Goal: Task Accomplishment & Management: Complete application form

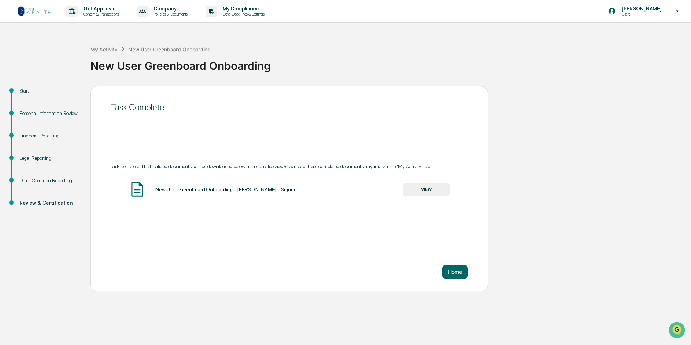
click at [44, 13] on img at bounding box center [34, 11] width 35 height 12
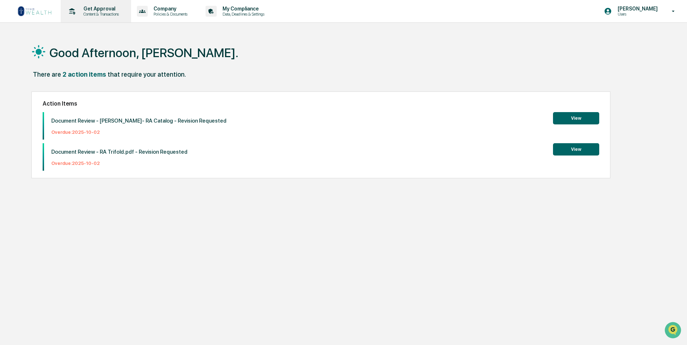
click at [85, 4] on div "Get Approval Content & Transactions" at bounding box center [95, 11] width 63 height 22
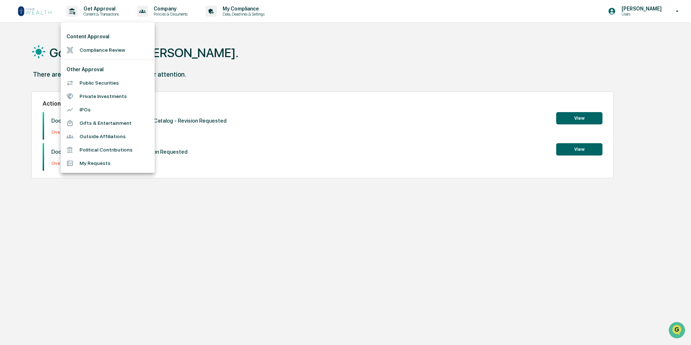
click at [100, 46] on li "Compliance Review" at bounding box center [108, 49] width 94 height 13
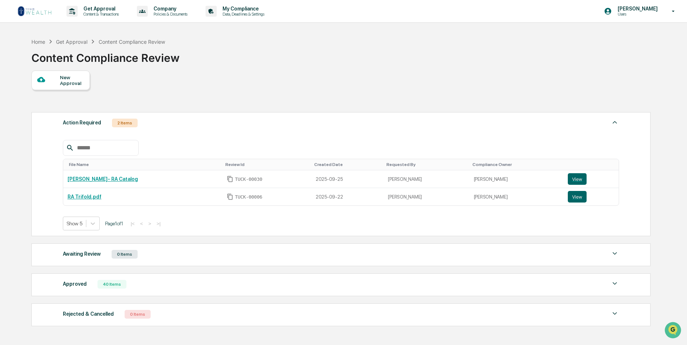
click at [64, 83] on div "New Approval" at bounding box center [72, 80] width 24 height 12
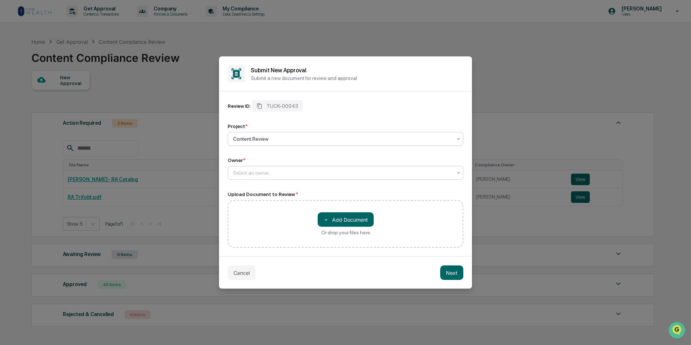
click at [275, 172] on div at bounding box center [342, 172] width 219 height 7
click at [276, 191] on div "Lloyd Domingos" at bounding box center [345, 190] width 235 height 14
click at [357, 222] on button "＋ Add Document" at bounding box center [346, 219] width 56 height 14
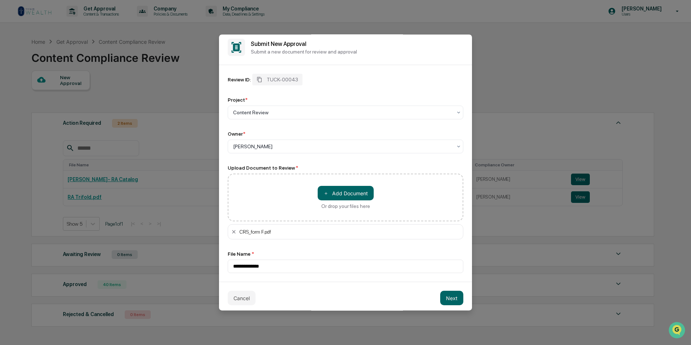
scroll to position [8, 0]
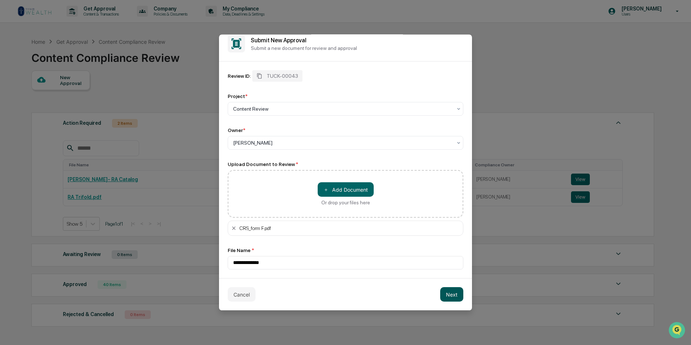
click at [448, 291] on button "Next" at bounding box center [451, 294] width 23 height 14
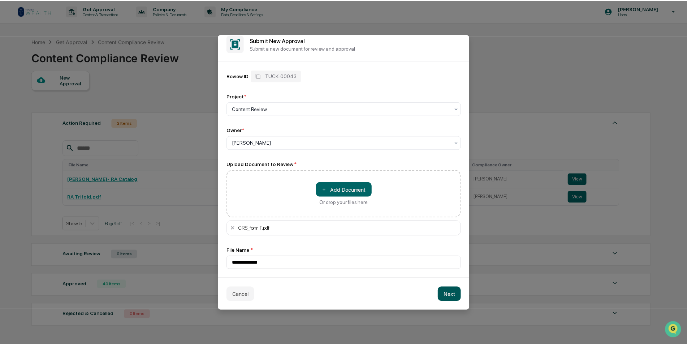
scroll to position [0, 0]
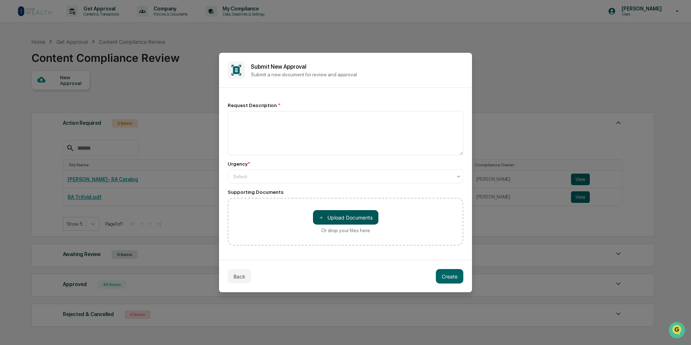
click at [347, 212] on button "＋ Upload Documents" at bounding box center [345, 217] width 65 height 14
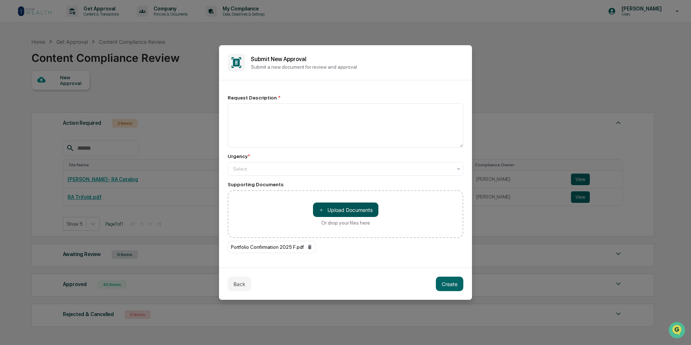
click at [354, 212] on button "＋ Upload Documents" at bounding box center [345, 209] width 65 height 14
click at [346, 208] on button "＋ Upload Documents" at bounding box center [345, 209] width 65 height 14
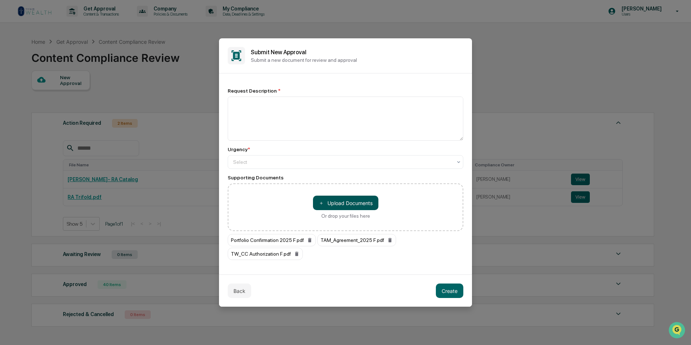
click at [340, 203] on button "＋ Upload Documents" at bounding box center [345, 202] width 65 height 14
click at [341, 201] on button "＋ Upload Documents" at bounding box center [345, 202] width 65 height 14
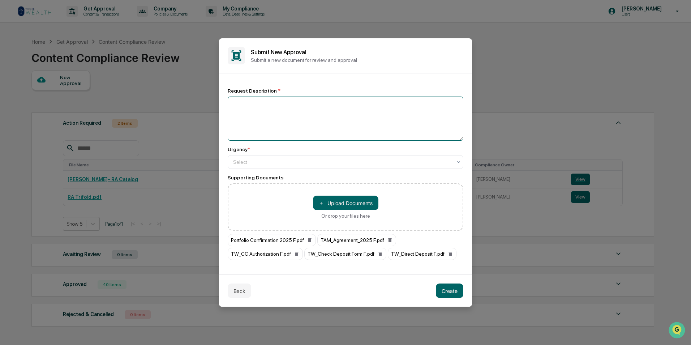
click at [263, 118] on textarea at bounding box center [346, 118] width 236 height 44
type textarea "**********"
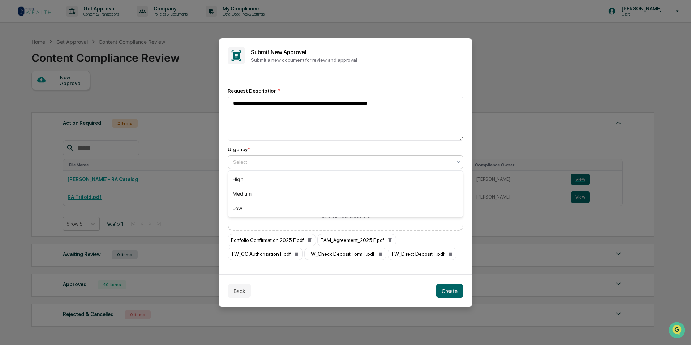
click at [294, 155] on div "Select" at bounding box center [346, 162] width 236 height 14
click at [275, 190] on div "Medium" at bounding box center [345, 193] width 235 height 14
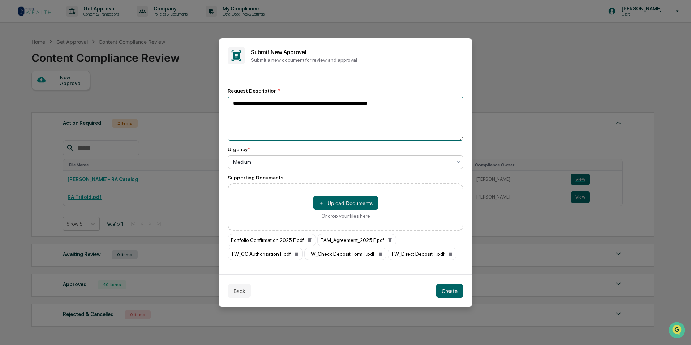
click at [288, 104] on textarea "**********" at bounding box center [346, 118] width 236 height 44
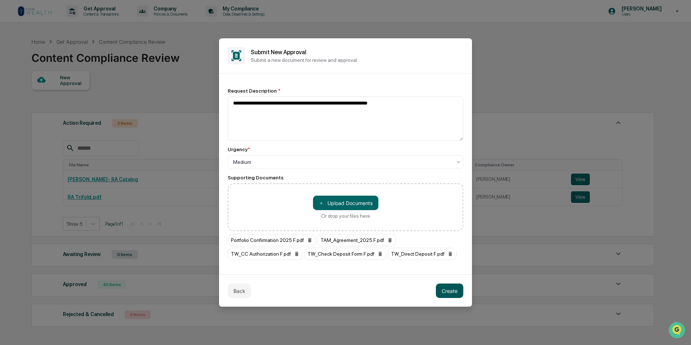
click at [451, 290] on button "Create" at bounding box center [449, 290] width 27 height 14
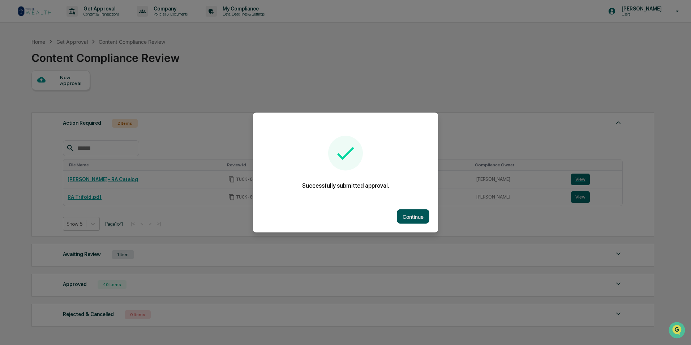
click at [409, 212] on button "Continue" at bounding box center [413, 216] width 33 height 14
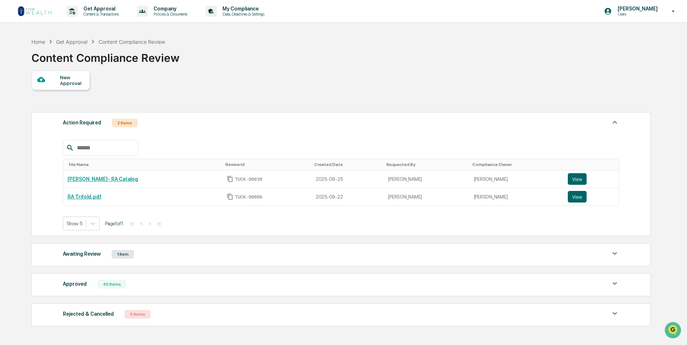
click at [50, 83] on div at bounding box center [48, 80] width 23 height 9
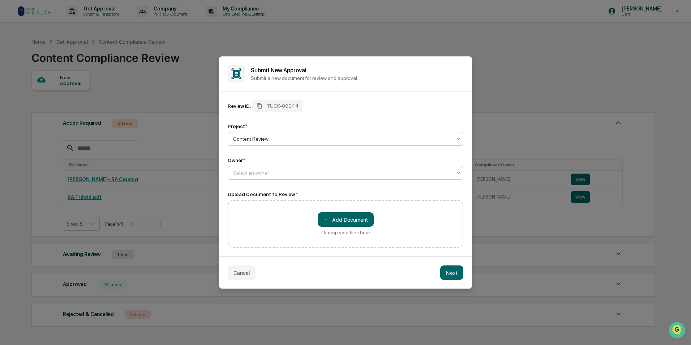
click at [280, 175] on div at bounding box center [342, 172] width 219 height 7
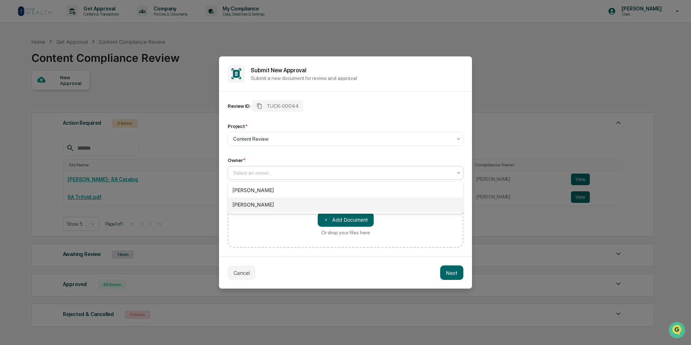
click at [267, 201] on div "[PERSON_NAME]" at bounding box center [345, 204] width 235 height 14
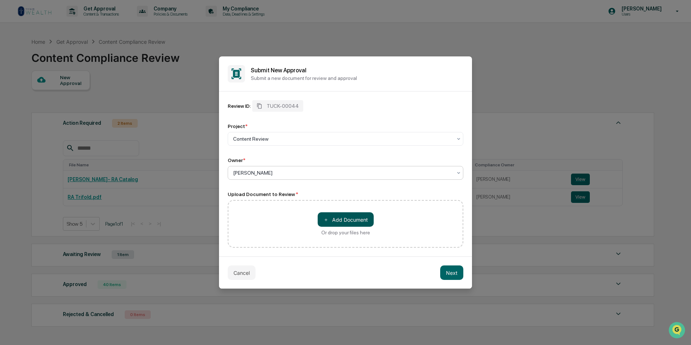
click at [360, 217] on button "＋ Add Document" at bounding box center [346, 219] width 56 height 14
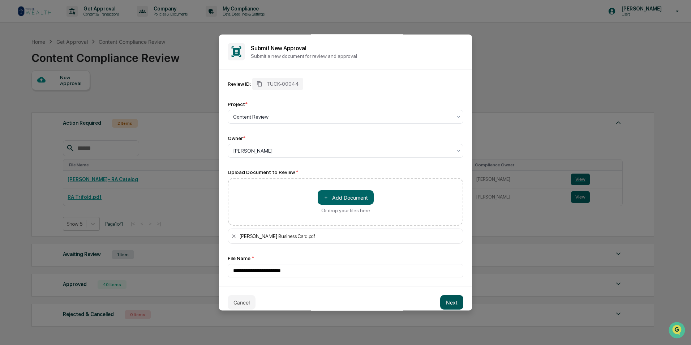
click at [447, 299] on button "Next" at bounding box center [451, 302] width 23 height 14
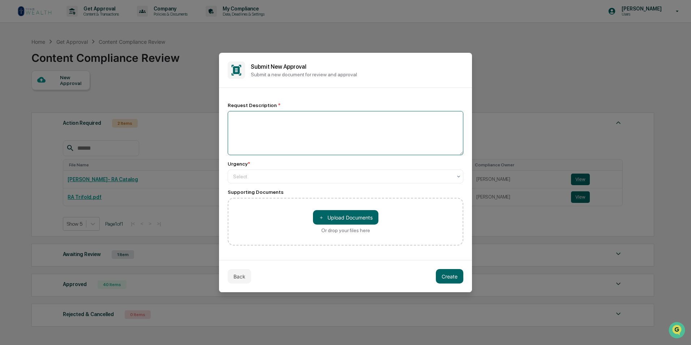
click at [294, 126] on textarea at bounding box center [346, 133] width 236 height 44
type textarea "**********"
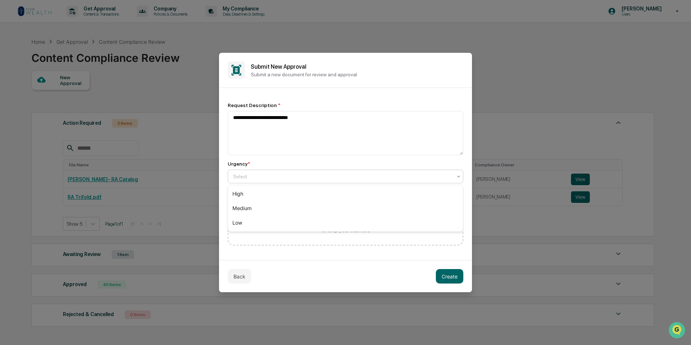
click at [293, 177] on div at bounding box center [342, 176] width 219 height 7
click at [277, 220] on div "Low" at bounding box center [345, 222] width 235 height 14
click at [446, 276] on button "Create" at bounding box center [449, 276] width 27 height 14
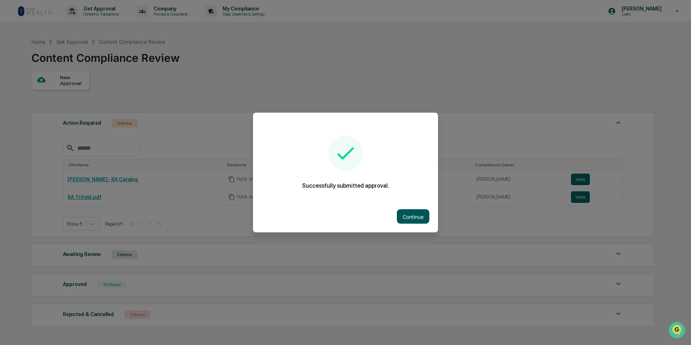
click at [409, 212] on button "Continue" at bounding box center [413, 216] width 33 height 14
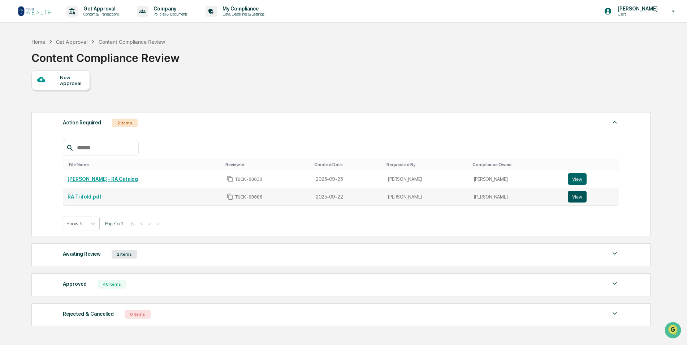
click at [568, 199] on button "View" at bounding box center [577, 197] width 19 height 12
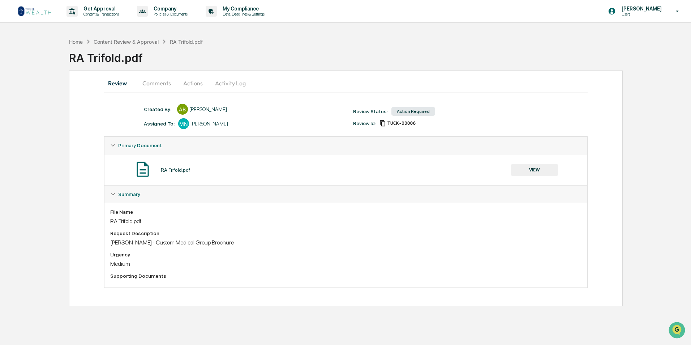
click at [155, 84] on button "Comments" at bounding box center [157, 82] width 40 height 17
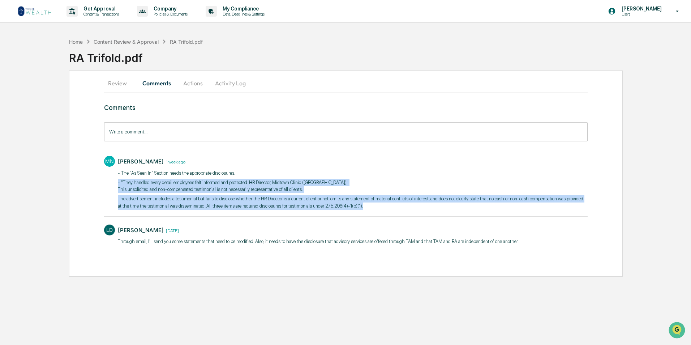
drag, startPoint x: 353, startPoint y: 207, endPoint x: 113, endPoint y: 180, distance: 241.3
click at [113, 180] on div "MN Mike Nordby 1 week ago - The "As Seen In" Section needs the appropriate disc…" at bounding box center [345, 182] width 483 height 60
drag, startPoint x: 113, startPoint y: 180, endPoint x: 157, endPoint y: 184, distance: 43.9
copy div "- "They handled every detail employees felt informed and protected. HR Director…"
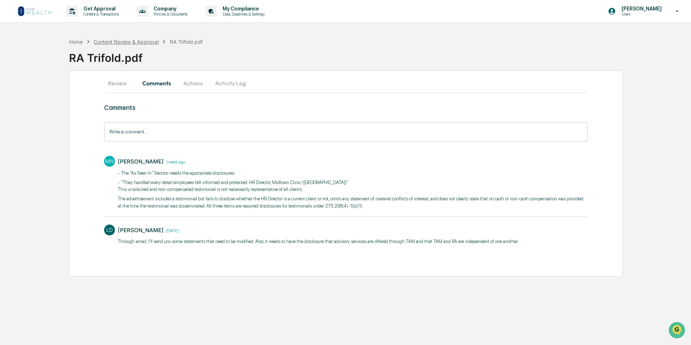
click at [136, 42] on div "Content Review & Approval" at bounding box center [126, 42] width 65 height 6
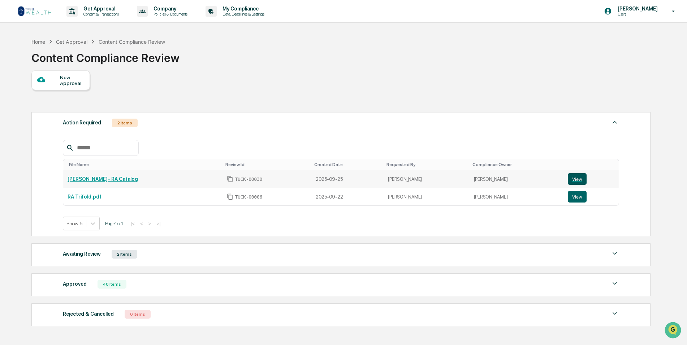
click at [572, 179] on button "View" at bounding box center [577, 179] width 19 height 12
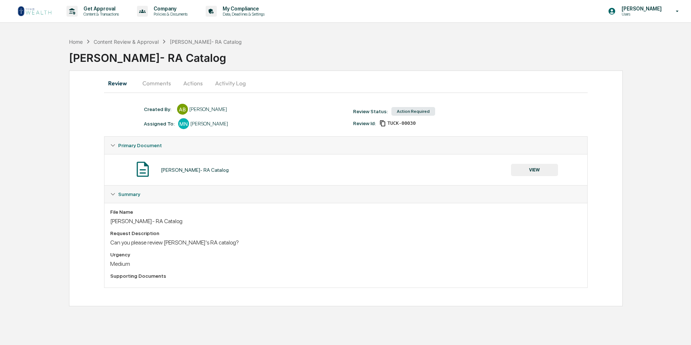
click at [161, 85] on button "Comments" at bounding box center [157, 82] width 40 height 17
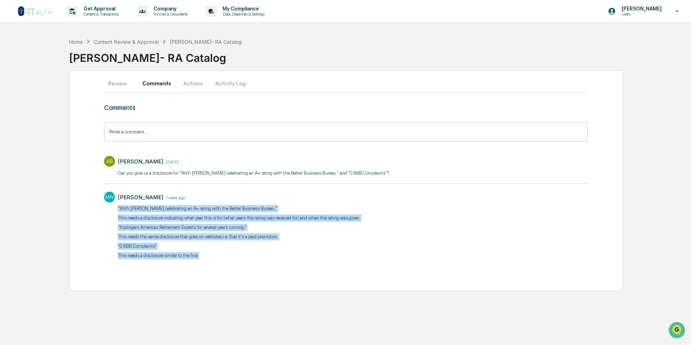
drag, startPoint x: 200, startPoint y: 258, endPoint x: 112, endPoint y: 209, distance: 101.4
click at [112, 209] on div "MN [PERSON_NAME] [DATE] "With [PERSON_NAME] celebrating an A+ rating with the B…" at bounding box center [345, 225] width 483 height 74
drag, startPoint x: 112, startPoint y: 209, endPoint x: 141, endPoint y: 210, distance: 29.3
copy div ""With [PERSON_NAME] celebrating an A+ rating with the Better Business Bureau." …"
